Goal: Unclear

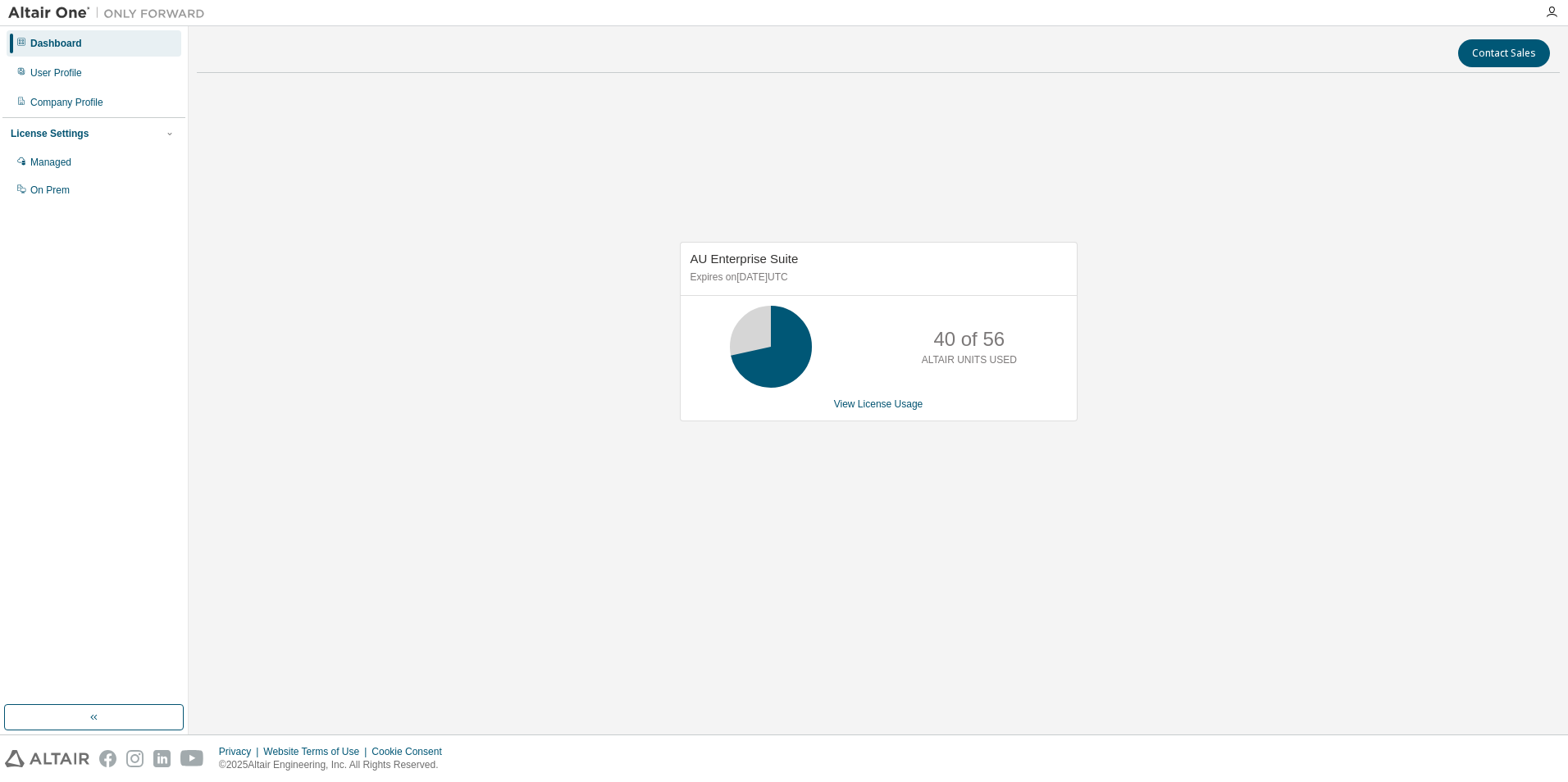
click at [1425, 413] on div "AU Enterprise Suite Expires on [DATE] UTC 40 of 56 ALTAIR UNITS USED View Licen…" at bounding box center [879, 341] width 1363 height 508
